Goal: Task Accomplishment & Management: Manage account settings

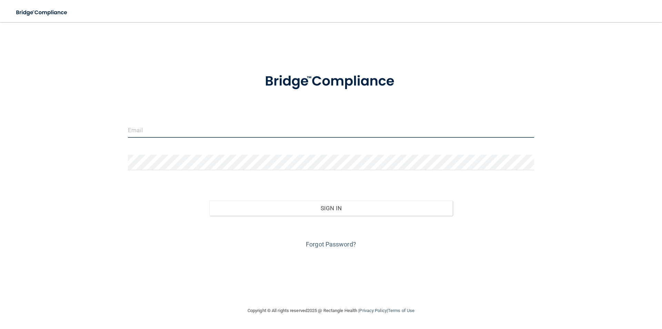
click at [160, 128] on input "email" at bounding box center [331, 130] width 406 height 16
type input "[EMAIL_ADDRESS][DOMAIN_NAME]"
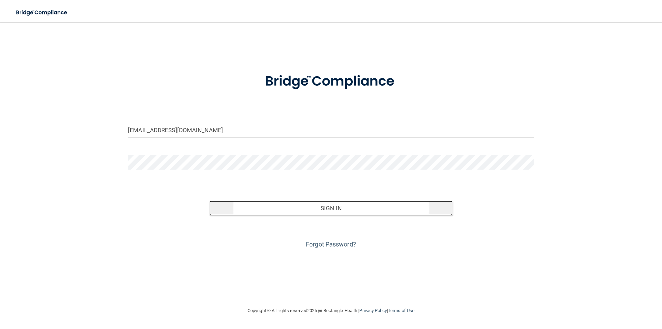
click at [336, 207] on button "Sign In" at bounding box center [331, 207] width 244 height 15
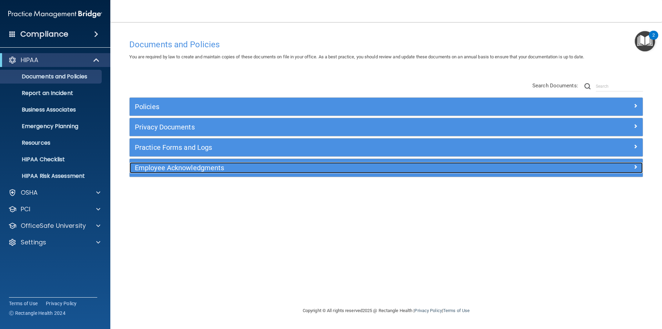
click at [199, 169] on h5 "Employee Acknowledgments" at bounding box center [322, 168] width 375 height 8
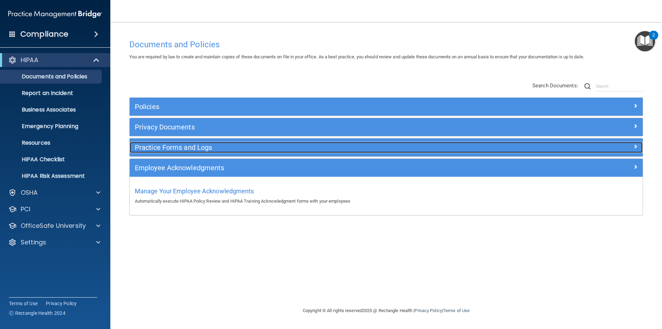
click at [634, 149] on span at bounding box center [636, 146] width 4 height 8
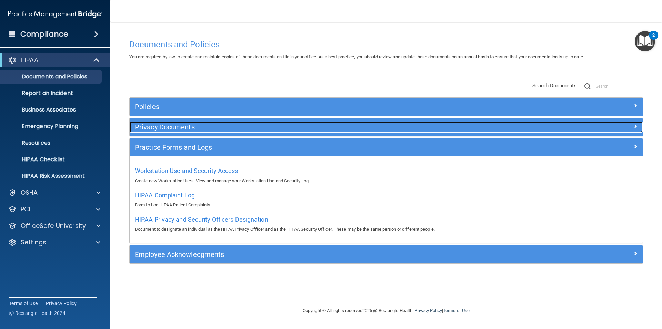
click at [199, 125] on h5 "Privacy Documents" at bounding box center [322, 127] width 375 height 8
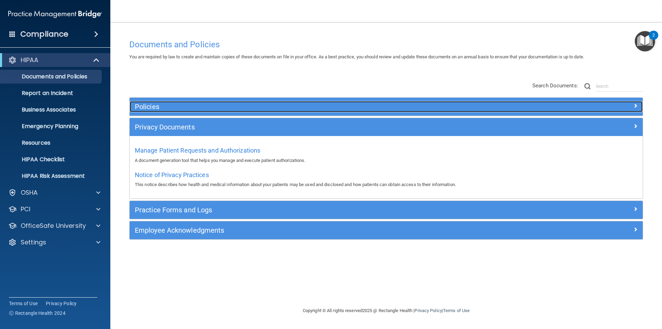
click at [164, 104] on h5 "Policies" at bounding box center [322, 107] width 375 height 8
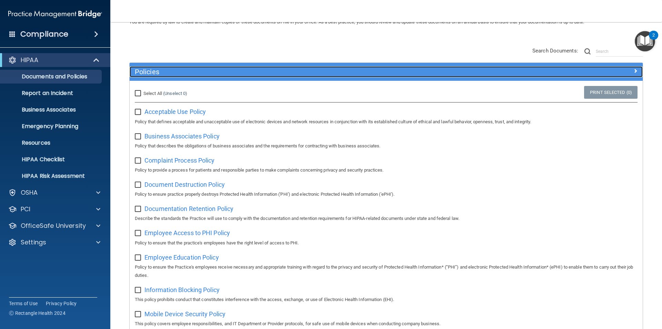
scroll to position [34, 0]
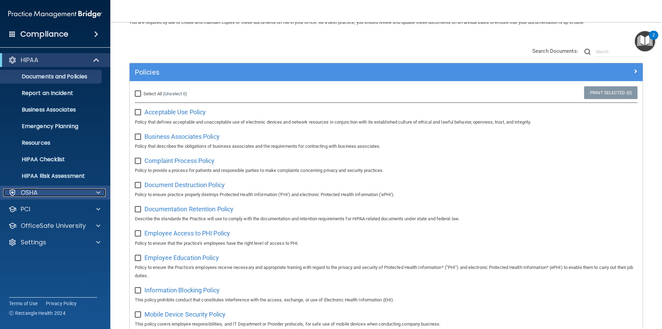
click at [100, 191] on span at bounding box center [98, 192] width 4 height 8
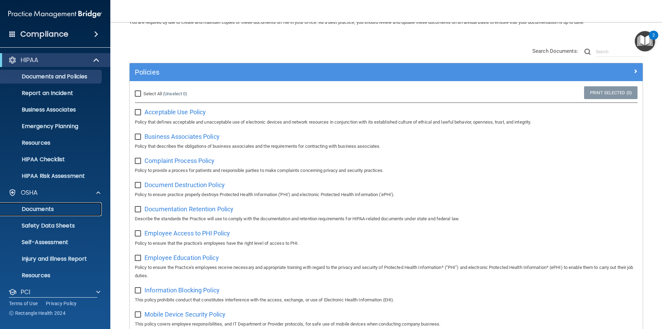
click at [46, 207] on p "Documents" at bounding box center [51, 209] width 94 height 7
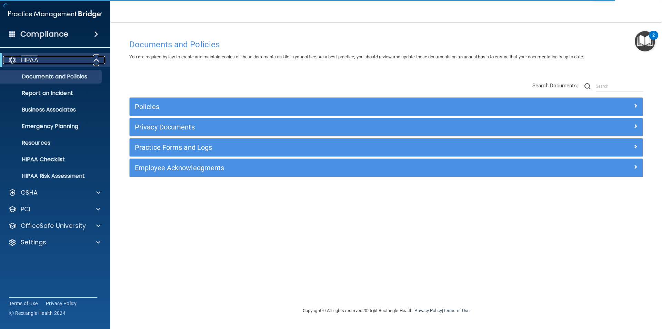
click at [96, 59] on span at bounding box center [97, 60] width 6 height 8
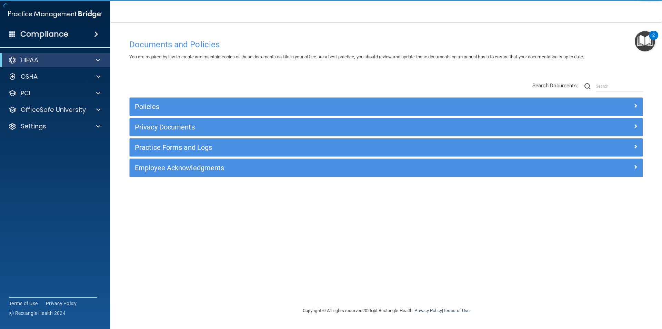
click at [96, 32] on span at bounding box center [96, 34] width 4 height 8
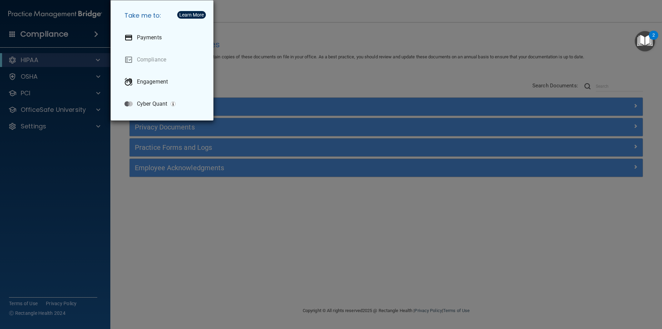
click at [77, 205] on div "Take me to: Payments Compliance Engagement Cyber Quant" at bounding box center [331, 164] width 662 height 329
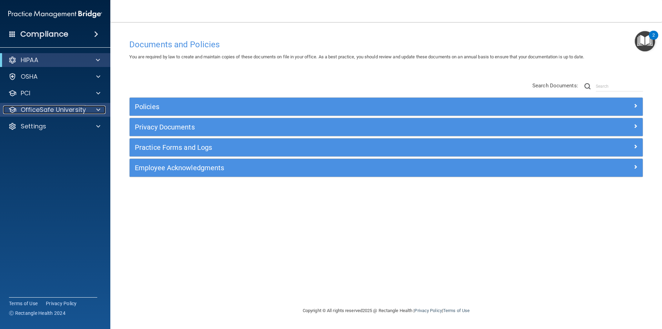
click at [95, 108] on div at bounding box center [97, 110] width 17 height 8
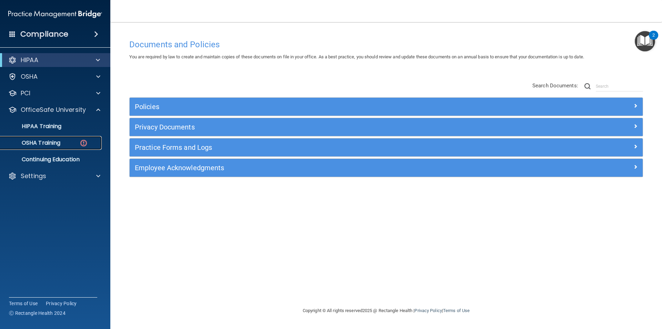
click at [52, 142] on p "OSHA Training" at bounding box center [32, 142] width 56 height 7
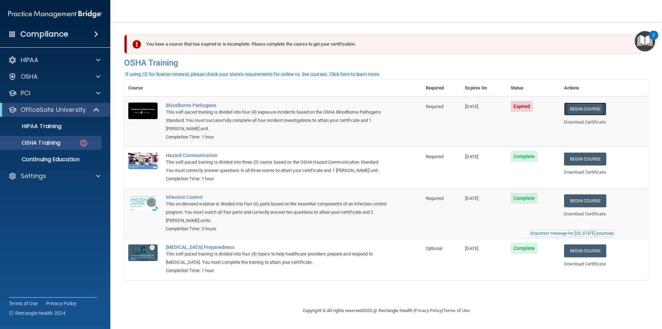
click at [591, 108] on link "Begin Course" at bounding box center [585, 108] width 42 height 13
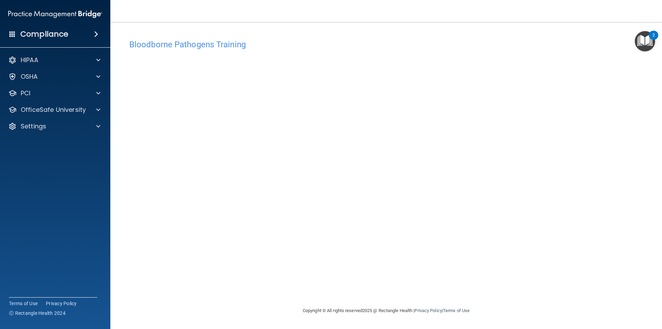
click at [643, 41] on img "Open Resource Center, 2 new notifications" at bounding box center [645, 41] width 20 height 20
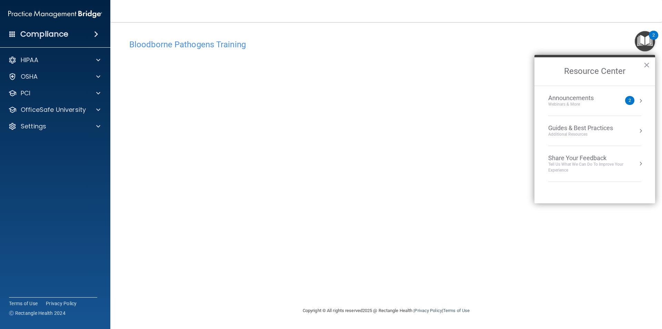
click at [495, 41] on h4 "Bloodborne Pathogens Training" at bounding box center [386, 44] width 514 height 9
click at [646, 65] on button "×" at bounding box center [647, 64] width 7 height 11
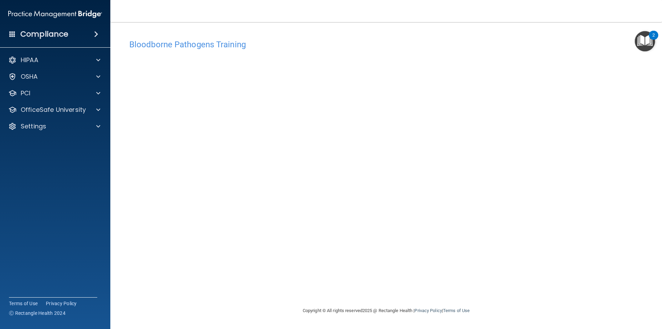
drag, startPoint x: 479, startPoint y: 49, endPoint x: 474, endPoint y: 51, distance: 5.9
click at [478, 49] on div "Bloodborne Pathogens Training" at bounding box center [386, 44] width 524 height 17
drag, startPoint x: 382, startPoint y: 37, endPoint x: 368, endPoint y: 45, distance: 15.6
click at [380, 38] on div "Bloodborne Pathogens Training" at bounding box center [386, 44] width 524 height 17
drag, startPoint x: 502, startPoint y: 16, endPoint x: 467, endPoint y: 47, distance: 45.9
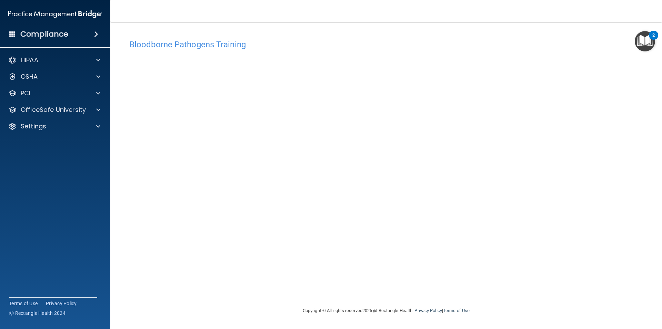
click at [499, 20] on nav "Toggle navigation Robin M Whitener rwhitener@vsmmgt.com Manage My Enterprise Ch…" at bounding box center [386, 11] width 552 height 22
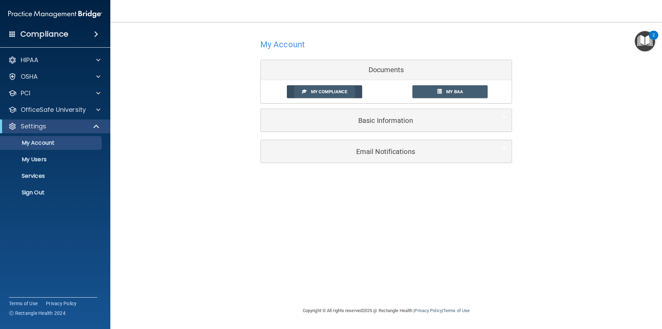
click at [343, 90] on span "My Compliance" at bounding box center [329, 91] width 36 height 5
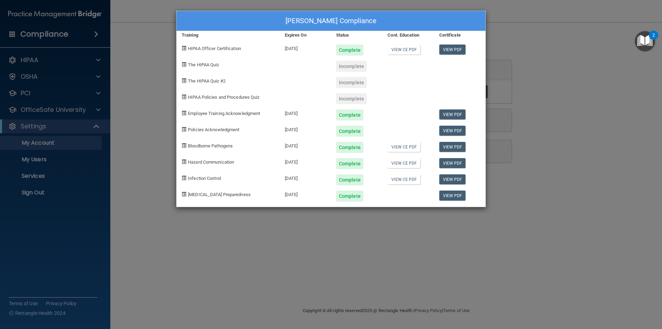
click at [349, 67] on div "Incomplete" at bounding box center [351, 66] width 31 height 11
click at [456, 48] on link "View PDF" at bounding box center [452, 49] width 27 height 10
drag, startPoint x: 567, startPoint y: 39, endPoint x: 448, endPoint y: 16, distance: 122.0
click at [566, 39] on div "Robin M Whitener's Compliance Training Expires On Status Cont. Education Certif…" at bounding box center [331, 164] width 662 height 329
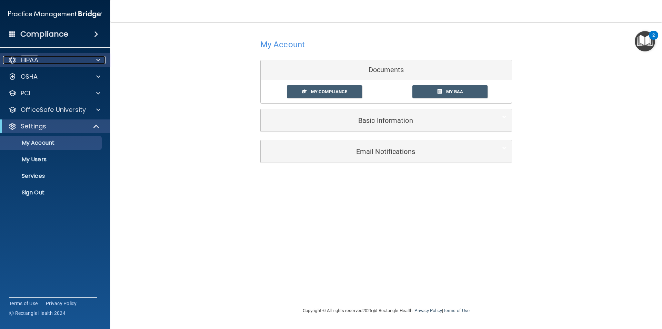
click at [98, 58] on span at bounding box center [98, 60] width 4 height 8
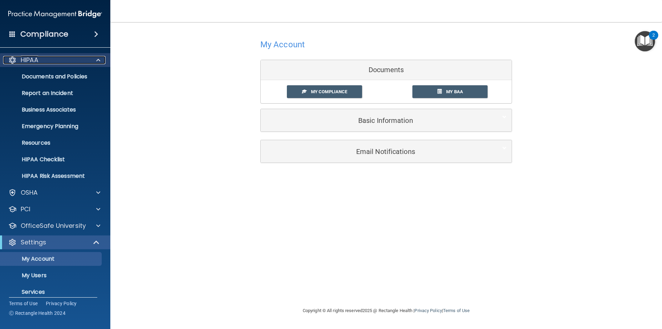
click at [97, 60] on span at bounding box center [98, 60] width 4 height 8
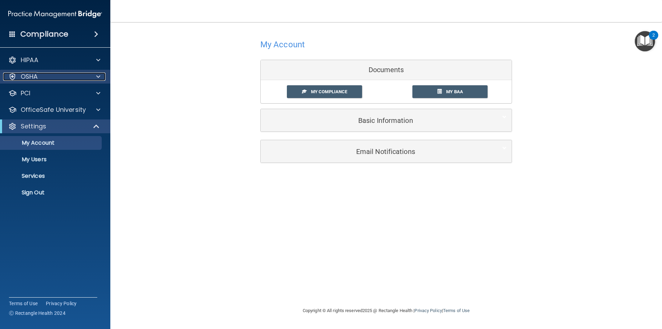
click at [101, 76] on div at bounding box center [97, 76] width 17 height 8
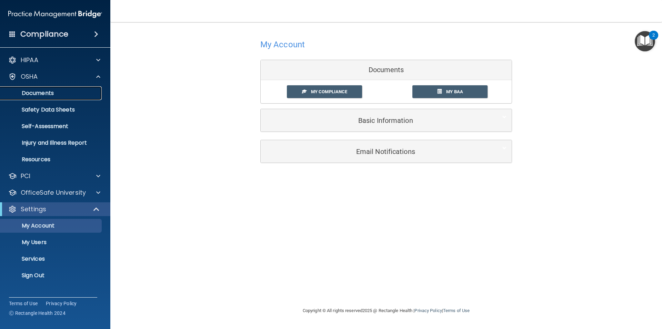
click at [47, 91] on p "Documents" at bounding box center [51, 93] width 94 height 7
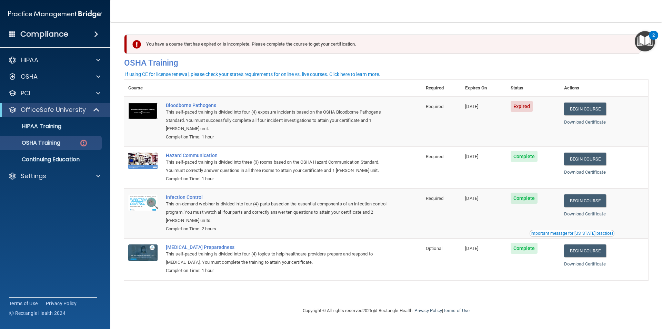
click at [142, 110] on img at bounding box center [142, 110] width 29 height 17
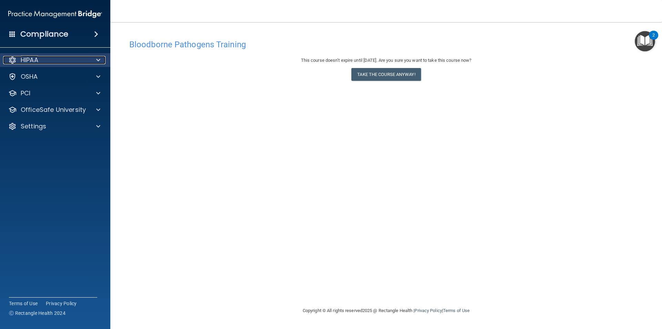
click at [96, 59] on div at bounding box center [97, 60] width 17 height 8
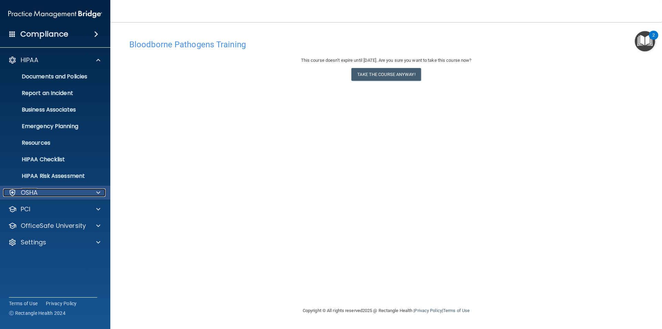
click at [99, 192] on span at bounding box center [98, 192] width 4 height 8
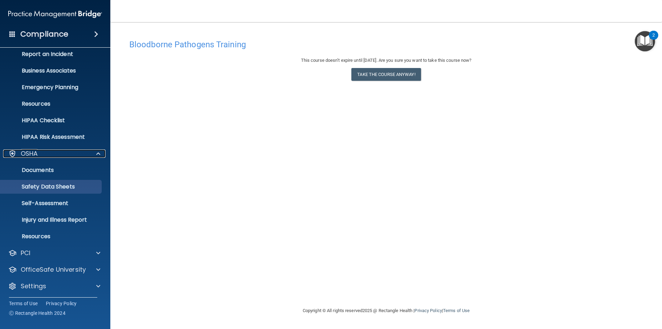
scroll to position [40, 0]
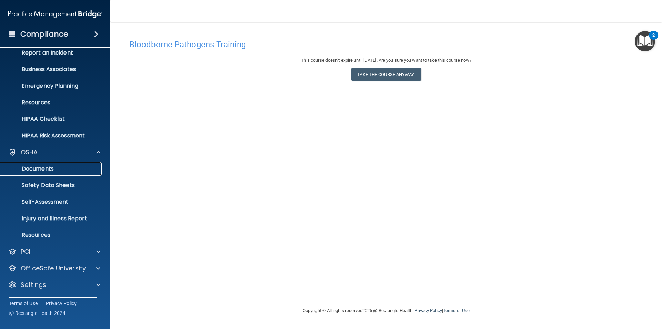
click at [46, 170] on p "Documents" at bounding box center [51, 168] width 94 height 7
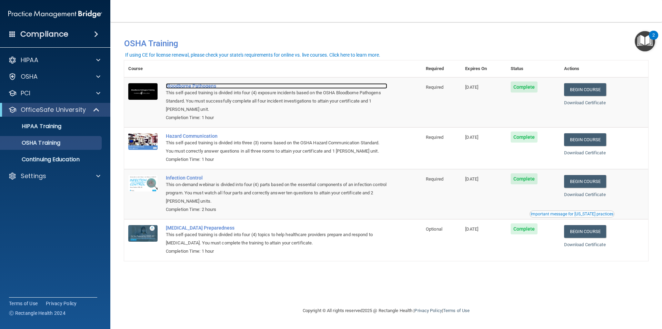
click at [198, 87] on div "Bloodborne Pathogens" at bounding box center [276, 86] width 221 height 6
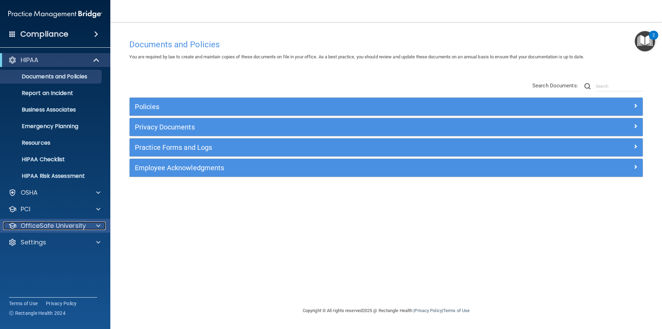
click at [99, 227] on span at bounding box center [98, 225] width 4 height 8
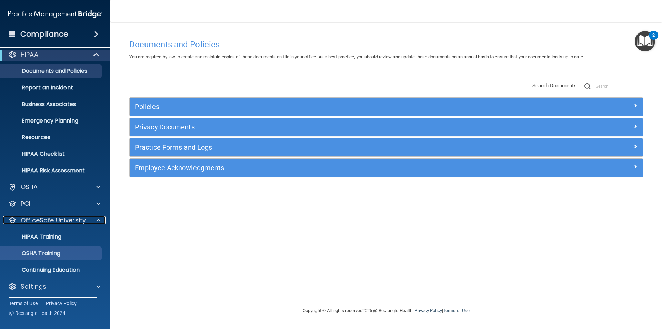
scroll to position [7, 0]
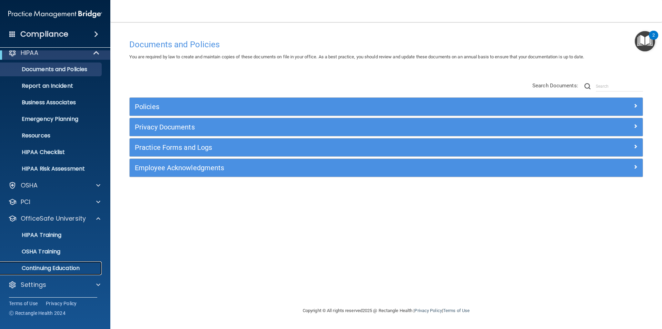
click at [72, 267] on p "Continuing Education" at bounding box center [51, 268] width 94 height 7
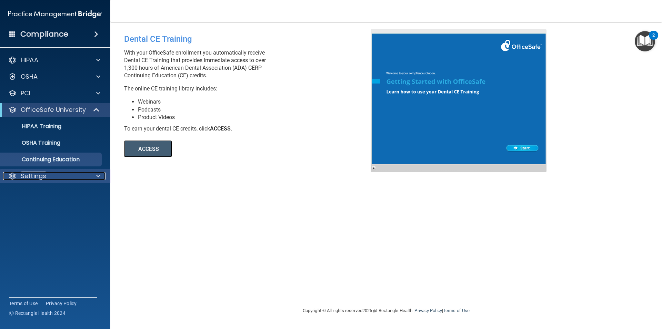
click at [98, 174] on span at bounding box center [98, 176] width 4 height 8
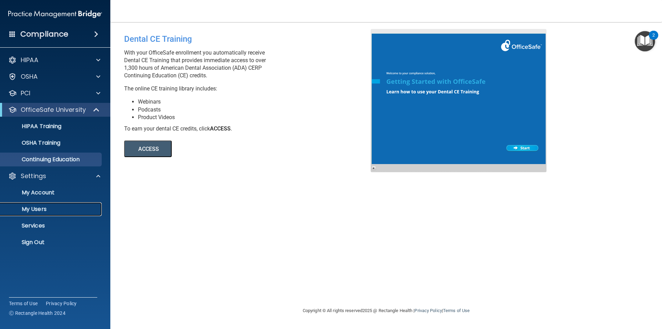
click at [37, 210] on p "My Users" at bounding box center [51, 209] width 94 height 7
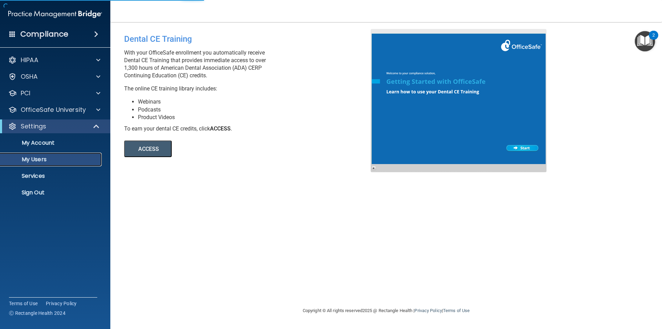
select select "20"
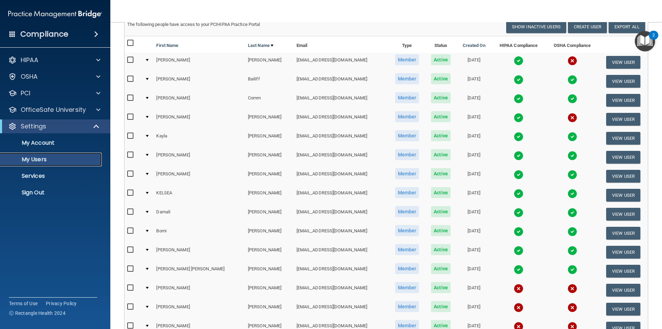
scroll to position [69, 0]
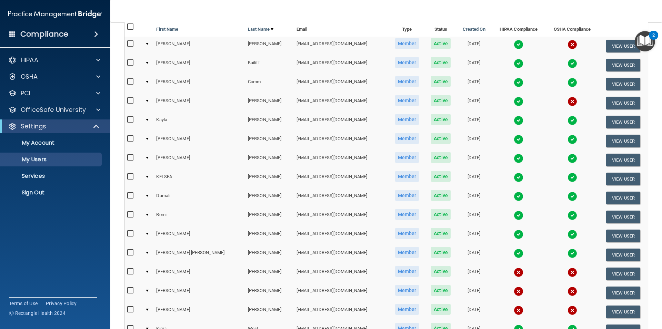
click at [129, 139] on input "checkbox" at bounding box center [131, 139] width 8 height 6
click at [131, 138] on input "checkbox" at bounding box center [131, 139] width 8 height 6
checkbox input "false"
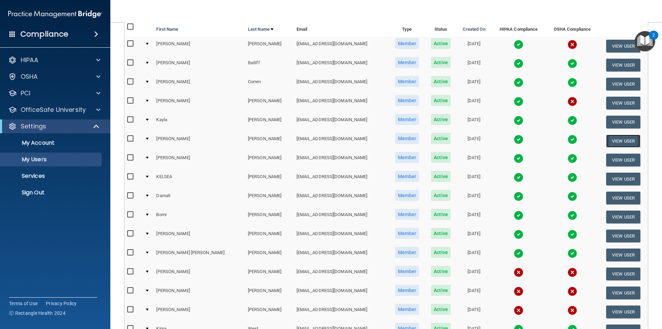
click at [613, 139] on button "View User" at bounding box center [623, 141] width 34 height 13
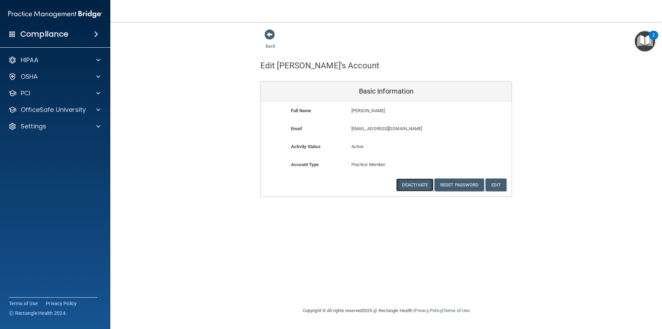
click at [419, 185] on button "Deactivate" at bounding box center [414, 184] width 37 height 13
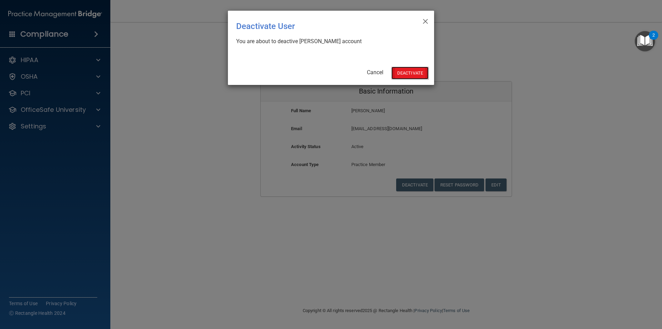
click at [413, 72] on button "Deactivate" at bounding box center [410, 73] width 37 height 13
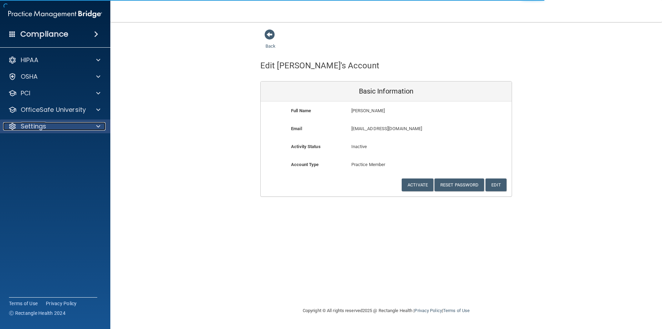
click at [97, 124] on span at bounding box center [98, 126] width 4 height 8
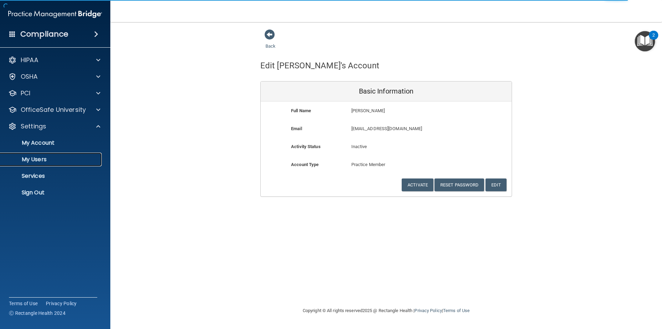
click at [44, 158] on p "My Users" at bounding box center [51, 159] width 94 height 7
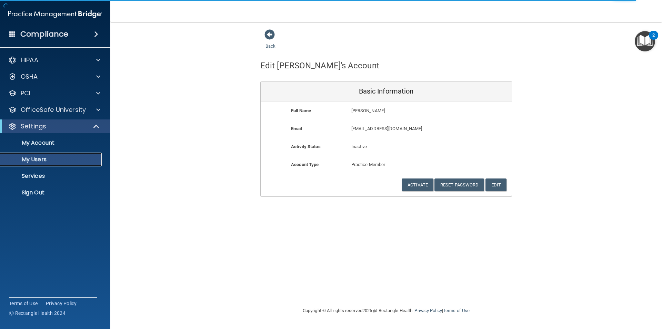
select select "20"
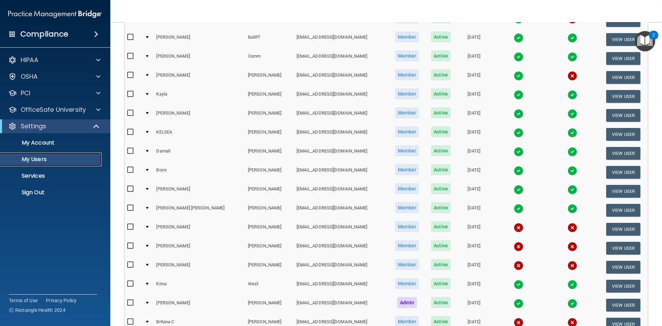
scroll to position [103, 0]
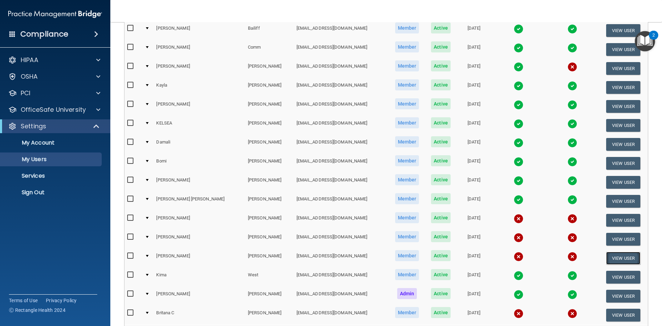
click at [615, 256] on button "View User" at bounding box center [623, 258] width 34 height 13
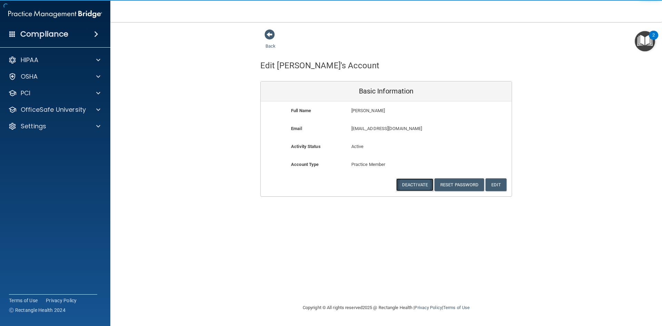
click at [416, 183] on button "Deactivate" at bounding box center [414, 184] width 37 height 13
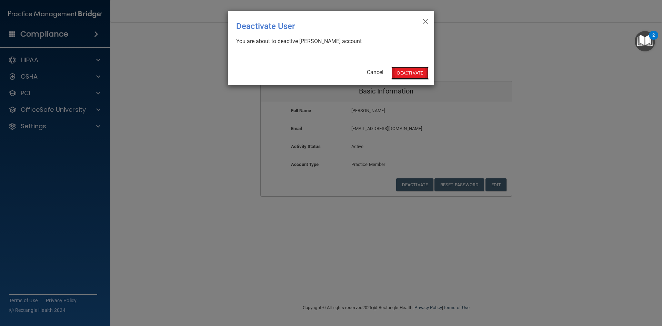
click at [412, 71] on button "Deactivate" at bounding box center [410, 73] width 37 height 13
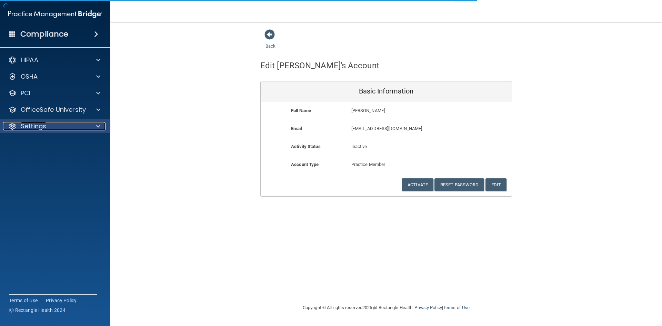
click at [99, 125] on span at bounding box center [98, 126] width 4 height 8
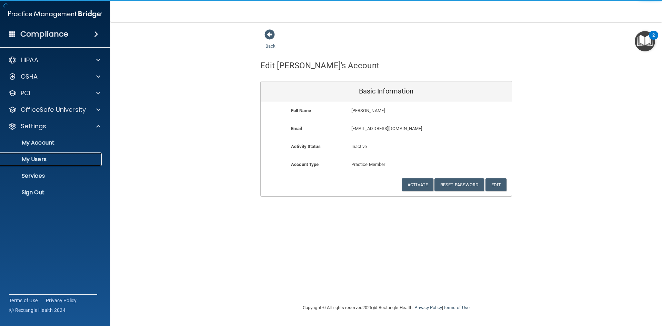
click at [46, 159] on p "My Users" at bounding box center [51, 159] width 94 height 7
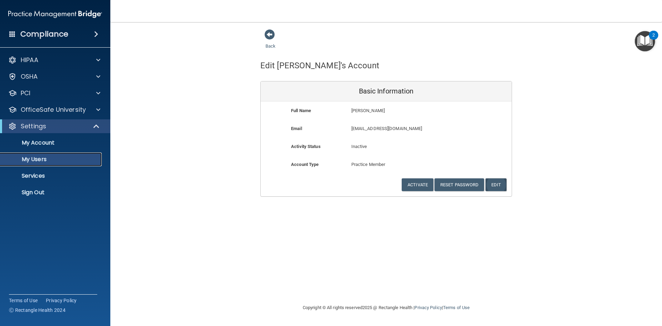
select select "20"
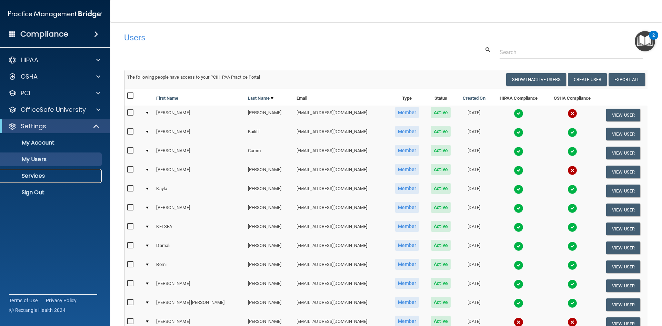
click at [40, 177] on p "Services" at bounding box center [51, 175] width 94 height 7
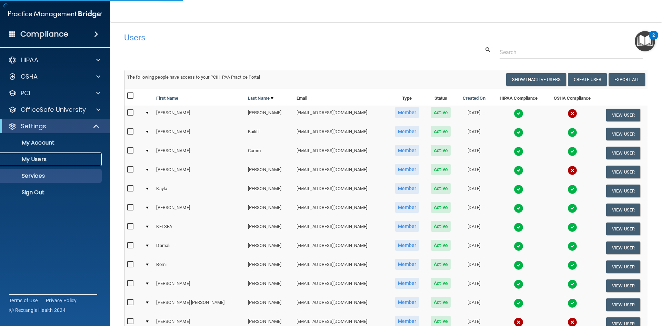
click at [46, 159] on p "My Users" at bounding box center [51, 159] width 94 height 7
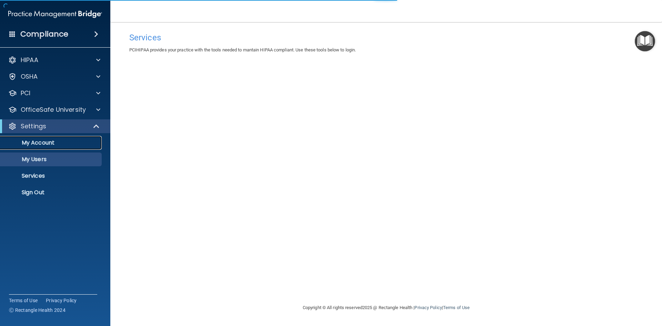
click at [55, 140] on p "My Account" at bounding box center [51, 142] width 94 height 7
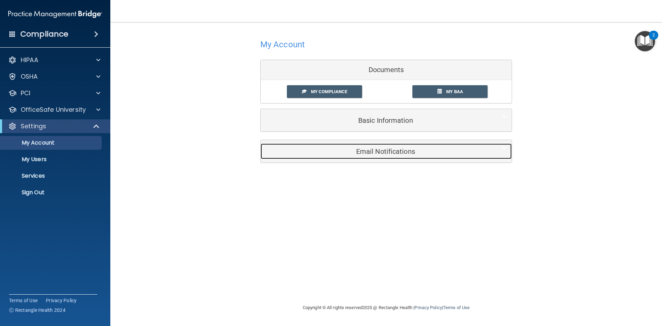
click at [393, 152] on h5 "Email Notifications" at bounding box center [376, 152] width 220 height 8
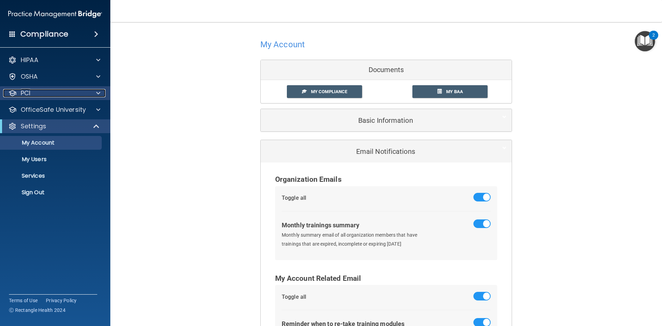
click at [100, 93] on div at bounding box center [97, 93] width 17 height 8
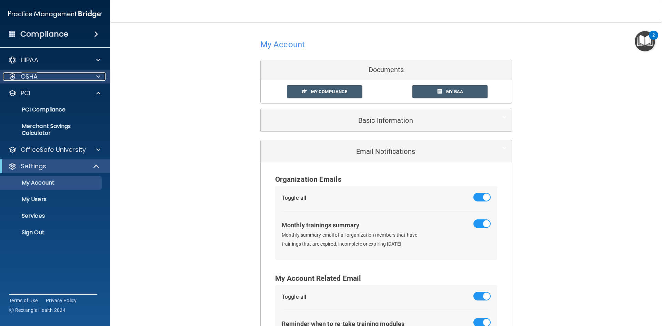
click at [97, 77] on span at bounding box center [98, 76] width 4 height 8
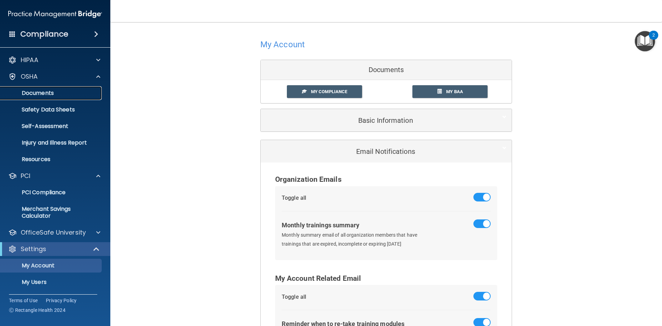
click at [44, 91] on p "Documents" at bounding box center [51, 93] width 94 height 7
